Goal: Find contact information: Find contact information

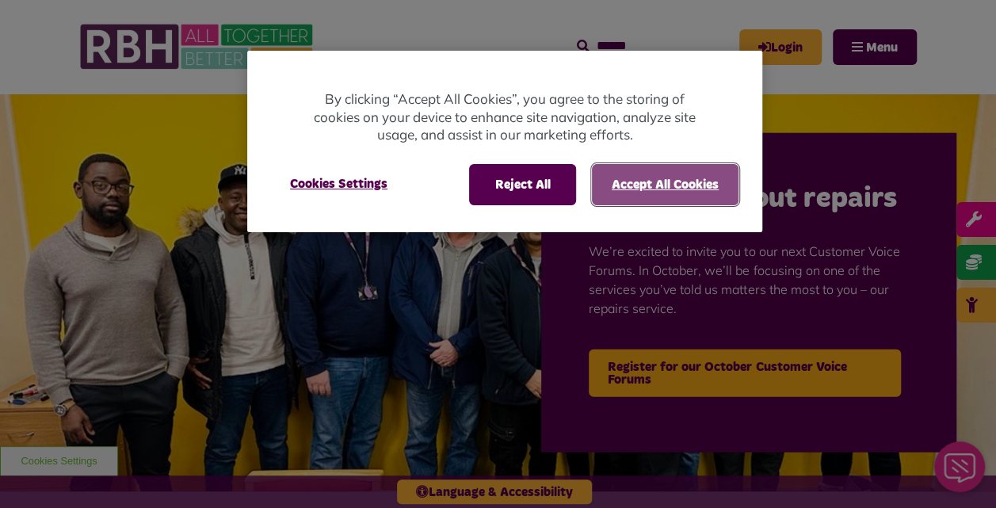
click at [638, 196] on button "Accept All Cookies" at bounding box center [665, 184] width 147 height 41
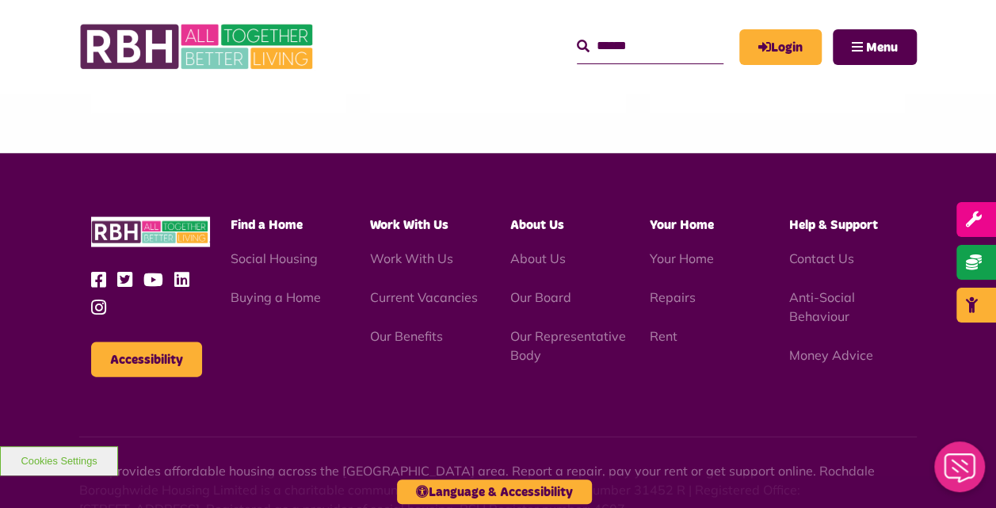
scroll to position [1576, 0]
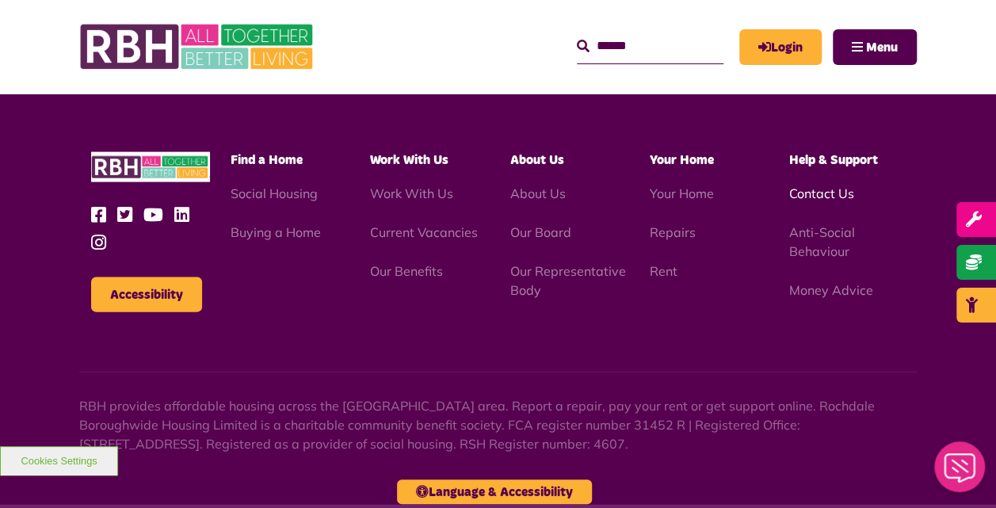
click at [809, 185] on link "Contact Us" at bounding box center [821, 193] width 65 height 16
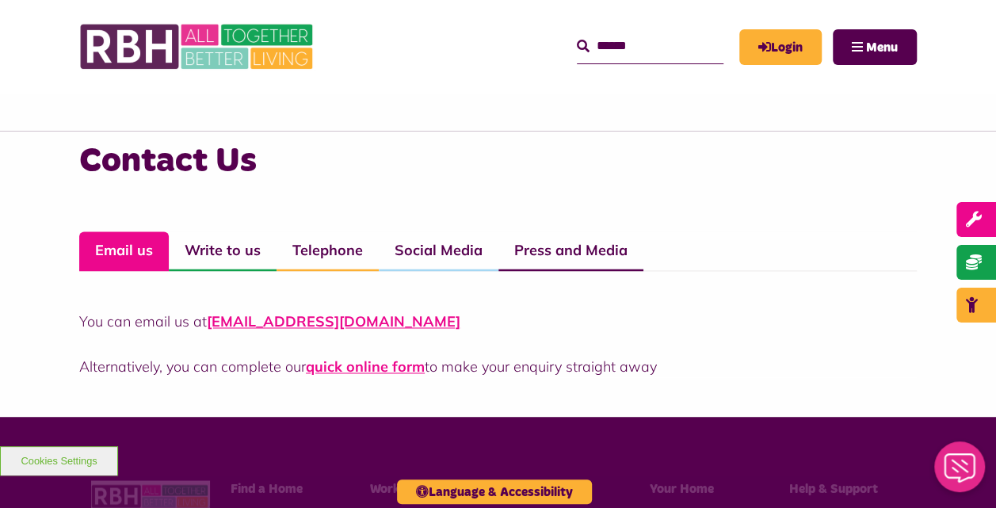
scroll to position [1067, 0]
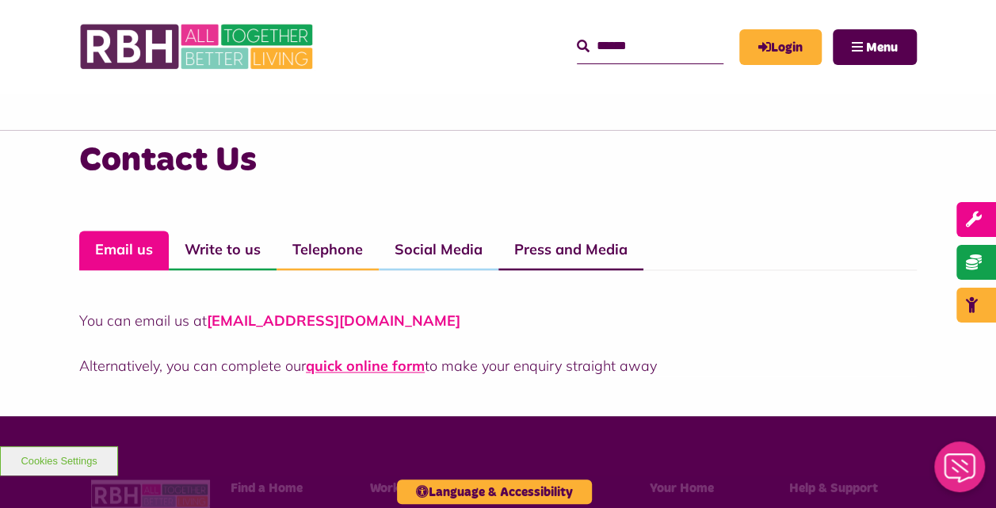
drag, startPoint x: 441, startPoint y: 329, endPoint x: 211, endPoint y: 315, distance: 230.1
click at [211, 315] on p "You can email us at [EMAIL_ADDRESS][DOMAIN_NAME]" at bounding box center [497, 320] width 837 height 21
drag, startPoint x: 211, startPoint y: 315, endPoint x: 222, endPoint y: 316, distance: 10.3
copy link "[EMAIL_ADDRESS][DOMAIN_NAME]"
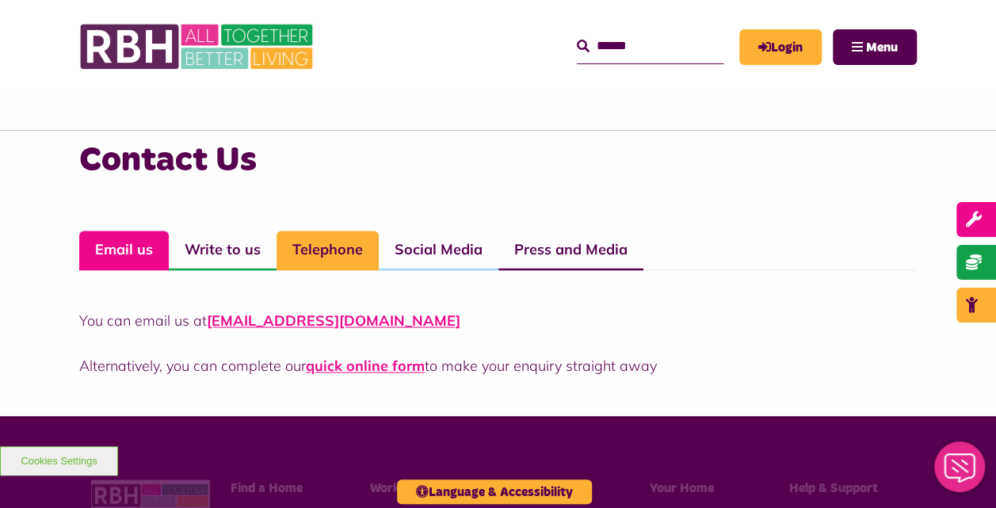
click at [324, 247] on link "Telephone" at bounding box center [327, 250] width 102 height 40
